Goal: Task Accomplishment & Management: Use online tool/utility

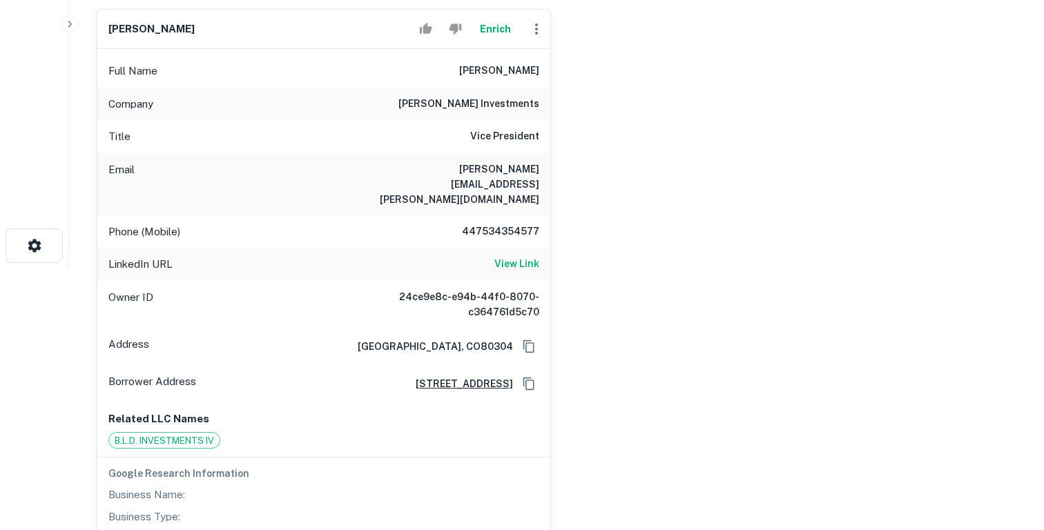
click at [430, 215] on div "Phone (Mobile) [PHONE_NUMBER]" at bounding box center [323, 231] width 453 height 33
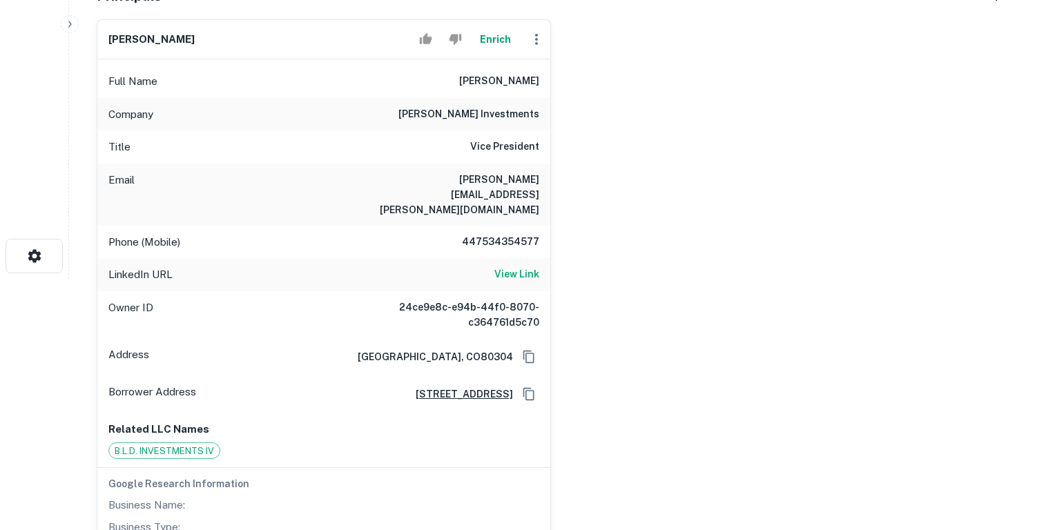
scroll to position [248, 0]
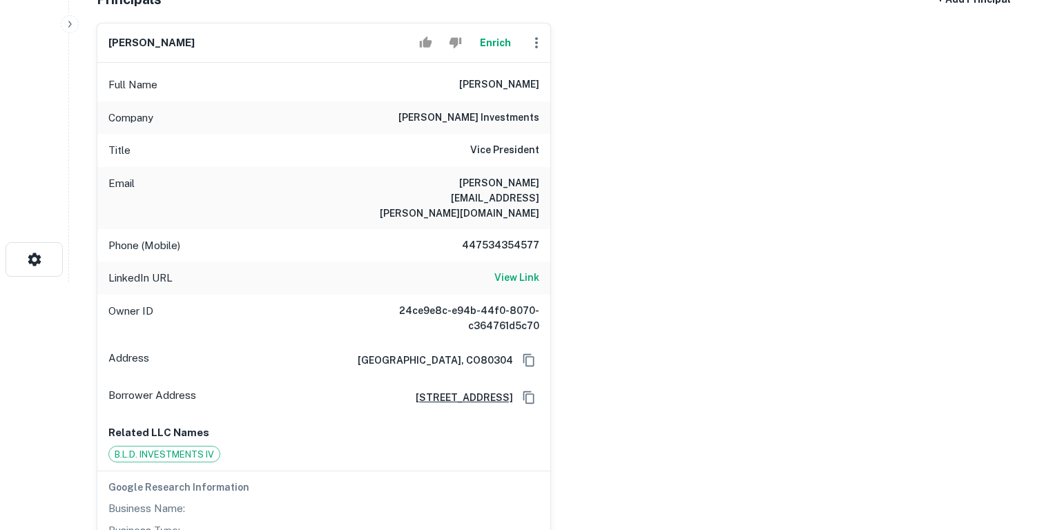
click at [496, 44] on button "Enrich" at bounding box center [495, 43] width 44 height 28
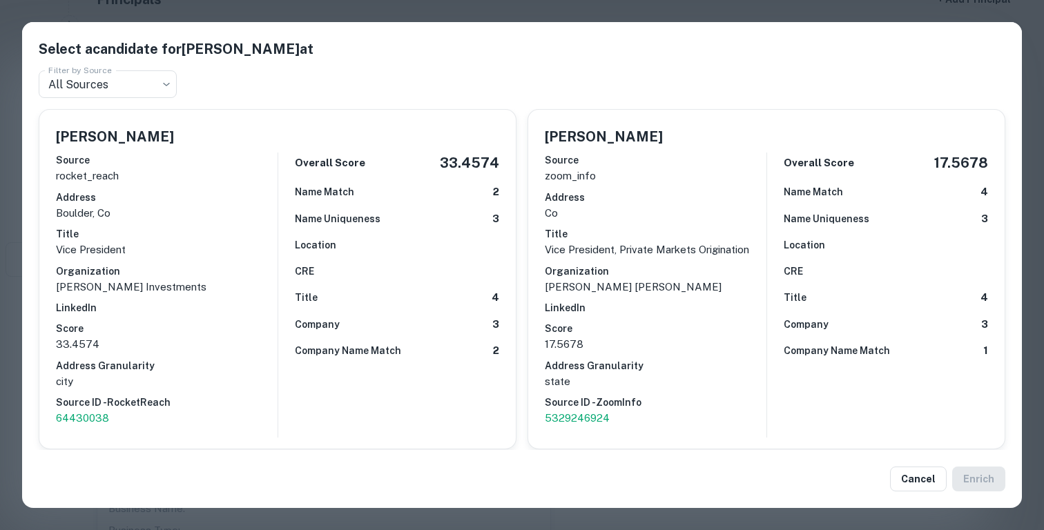
click at [637, 161] on h6 "Source" at bounding box center [656, 160] width 222 height 15
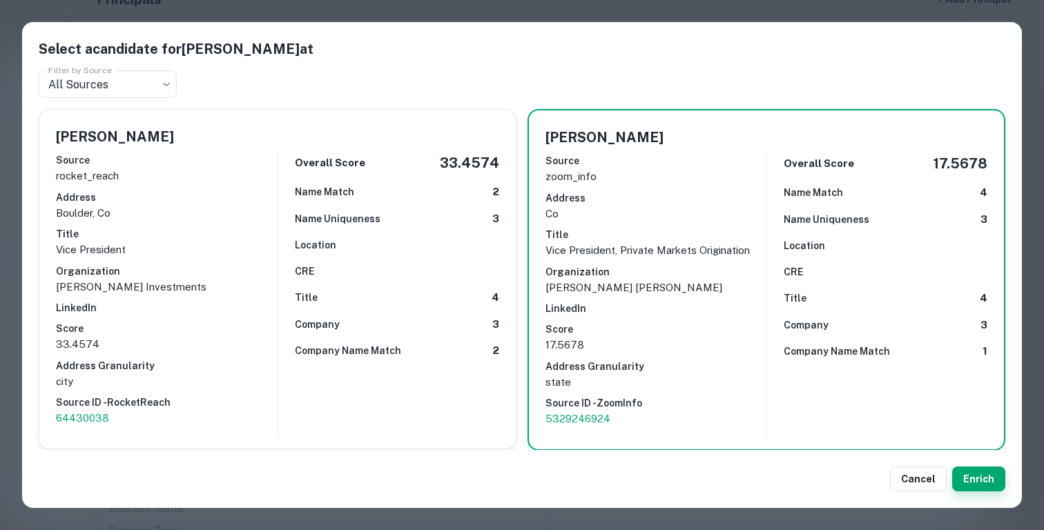
click at [972, 476] on button "Enrich" at bounding box center [978, 479] width 53 height 25
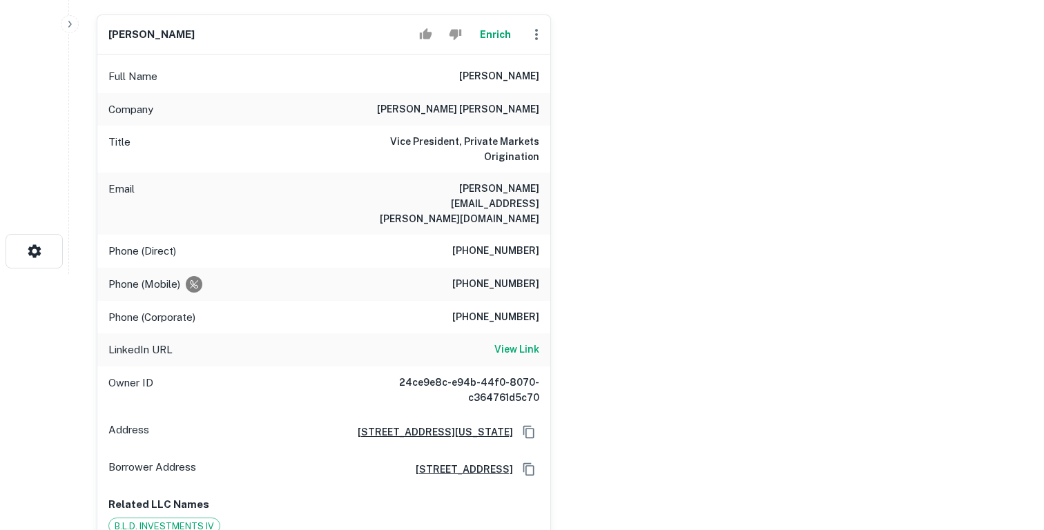
scroll to position [240, 0]
